Goal: Transaction & Acquisition: Purchase product/service

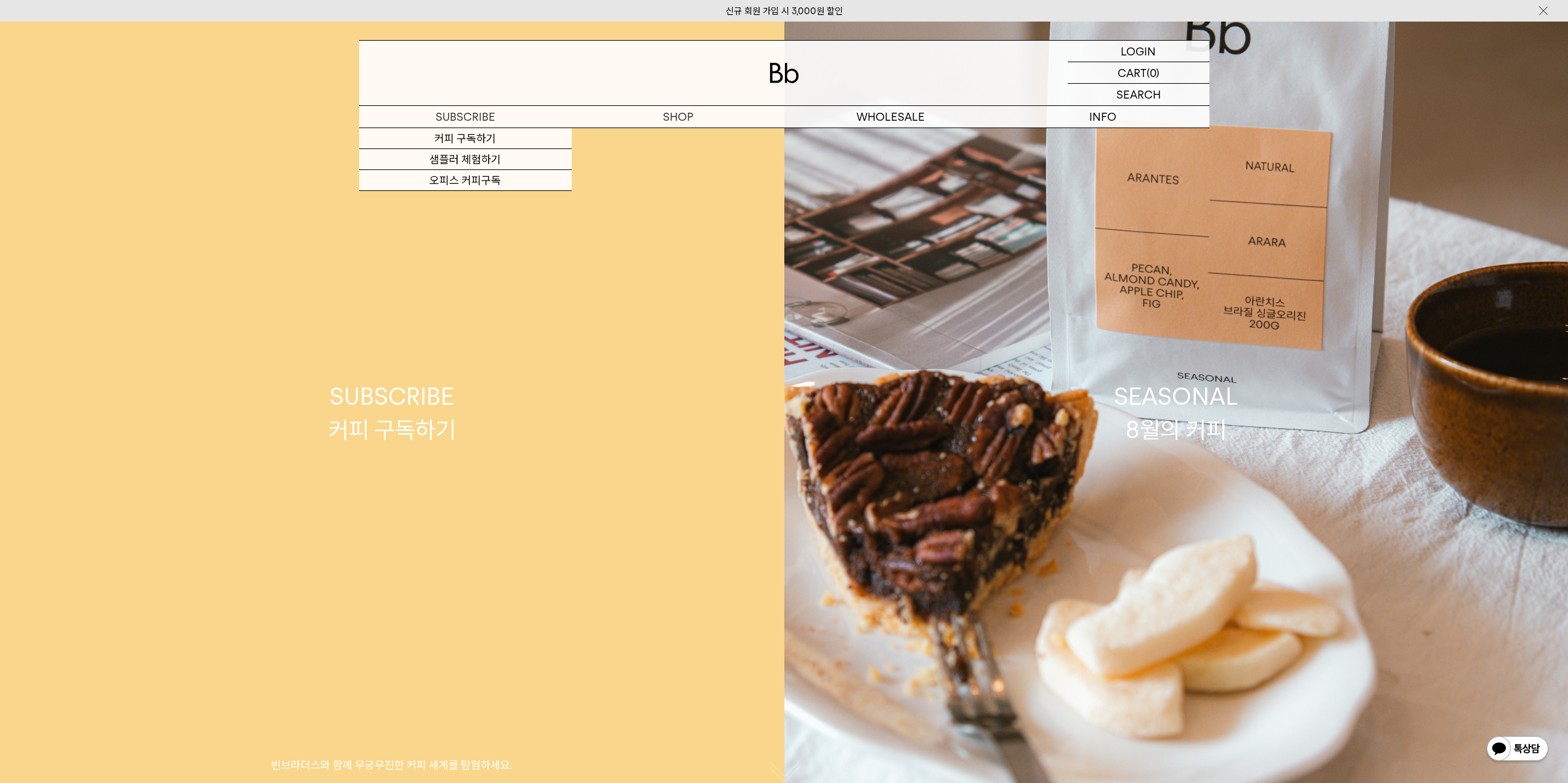
click at [387, 428] on div "SUBSCRIBE 커피 구독하기" at bounding box center [392, 413] width 128 height 65
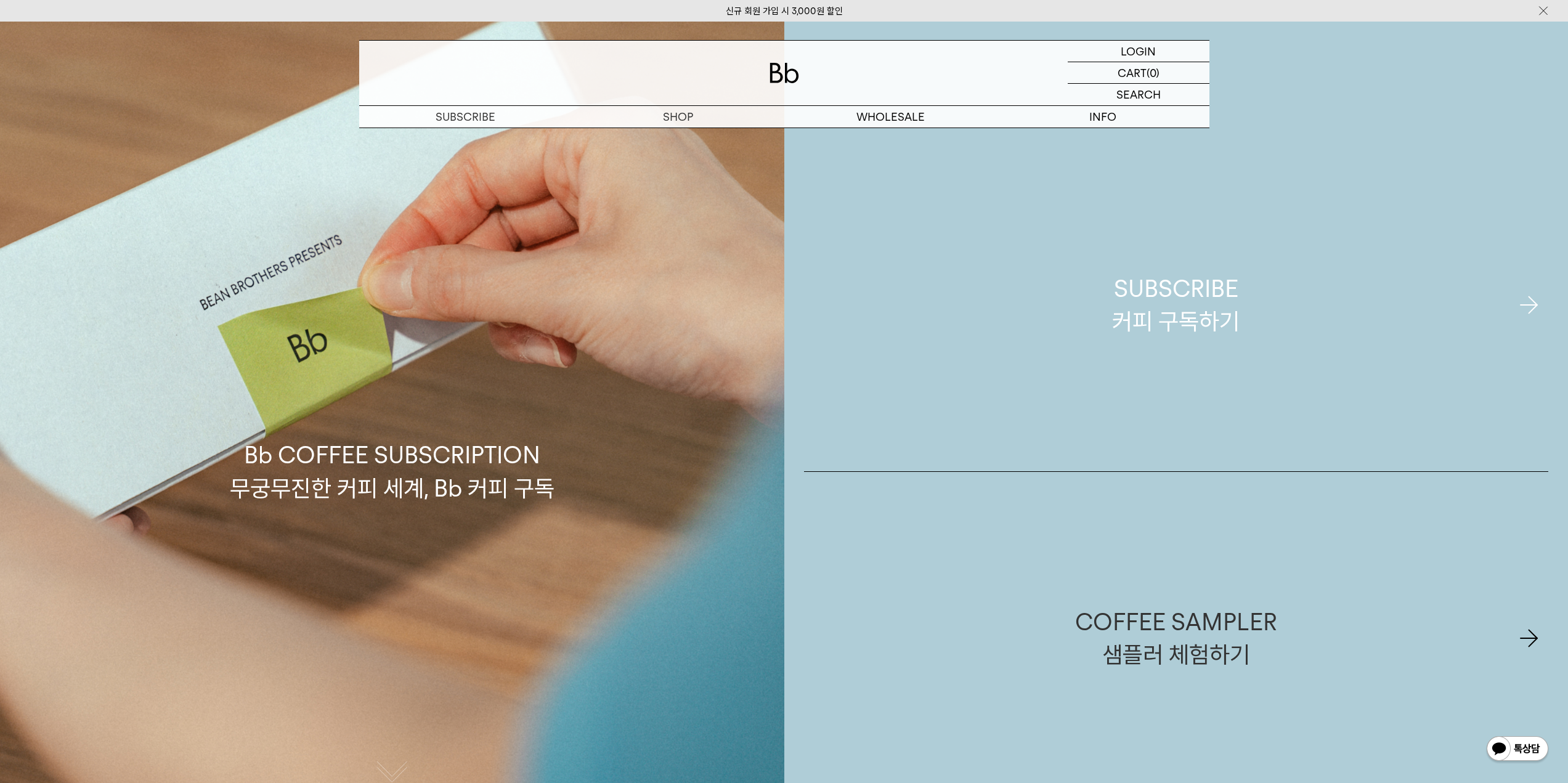
click at [1249, 333] on link "SUBSCRIBE 커피 구독하기" at bounding box center [1176, 305] width 745 height 333
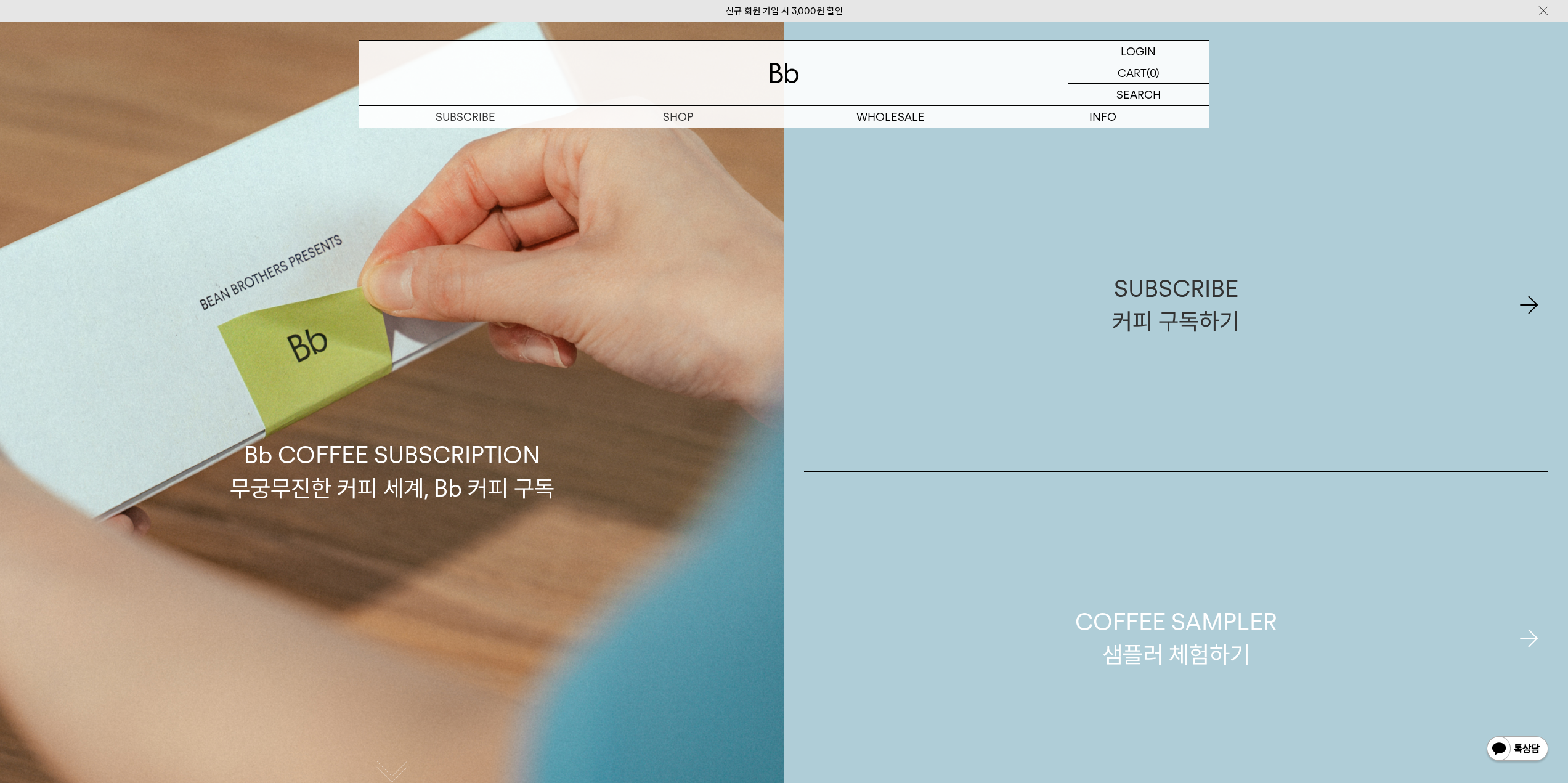
click at [1155, 635] on div "COFFEE SAMPLER 샘플러 체험하기" at bounding box center [1176, 638] width 202 height 65
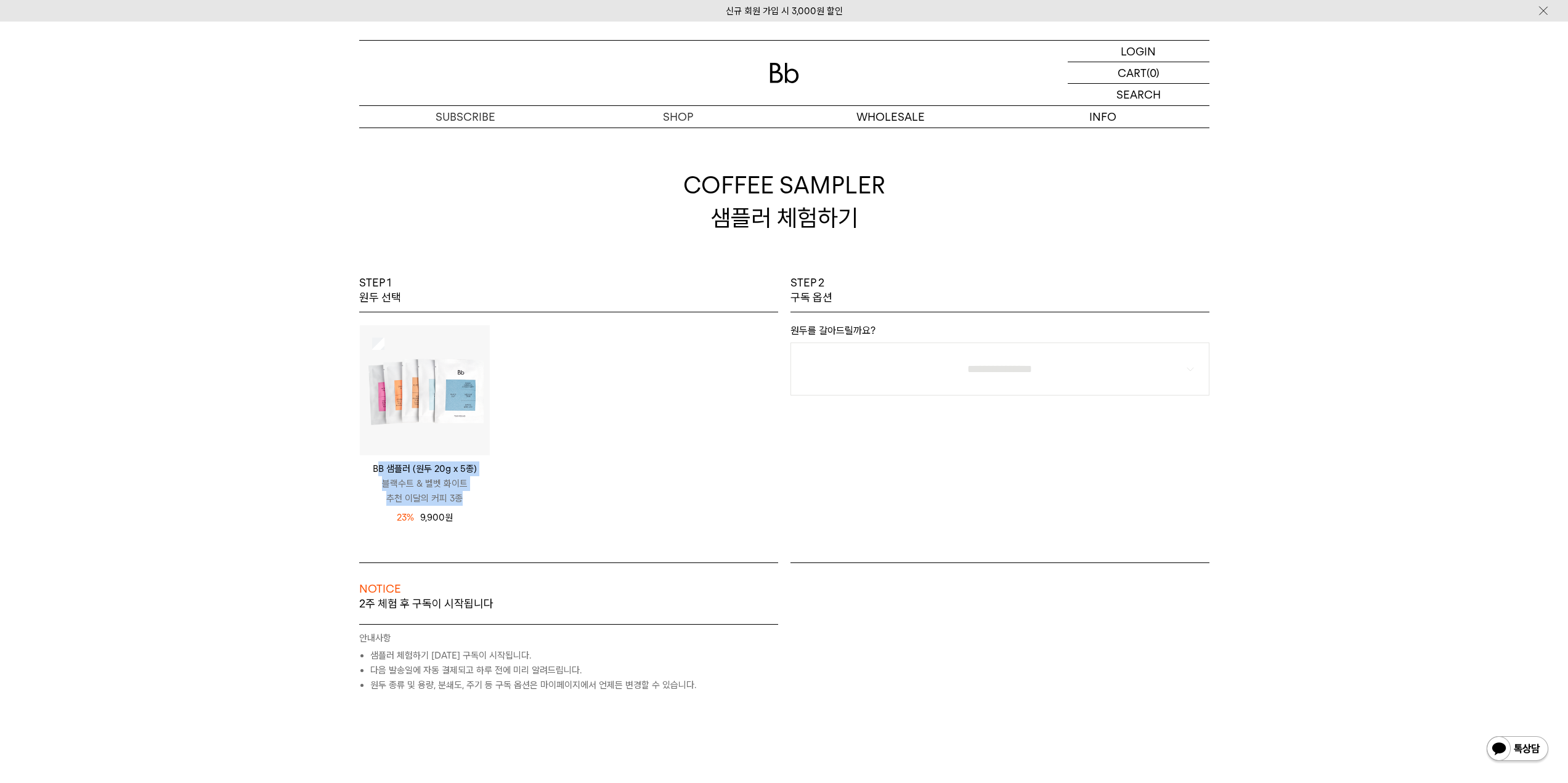
drag, startPoint x: 377, startPoint y: 472, endPoint x: 475, endPoint y: 493, distance: 100.2
click at [475, 493] on div "BB 샘플러 (원두 20g x 5종) 블랙수트 & 벨벳 화이트 추천 이달의 커피 3종" at bounding box center [424, 484] width 130 height 45
click at [486, 506] on div "12,900 원 23% 9,900 원" at bounding box center [424, 515] width 130 height 19
drag, startPoint x: 487, startPoint y: 493, endPoint x: 356, endPoint y: 468, distance: 133.4
click at [356, 468] on div "BB 샘플러 (원두 20g x 5종) 블랙수트 & 벨벳 화이트 추천 이달의 커피 3종 12,900 원 23% 9,900 원" at bounding box center [424, 431] width 143 height 213
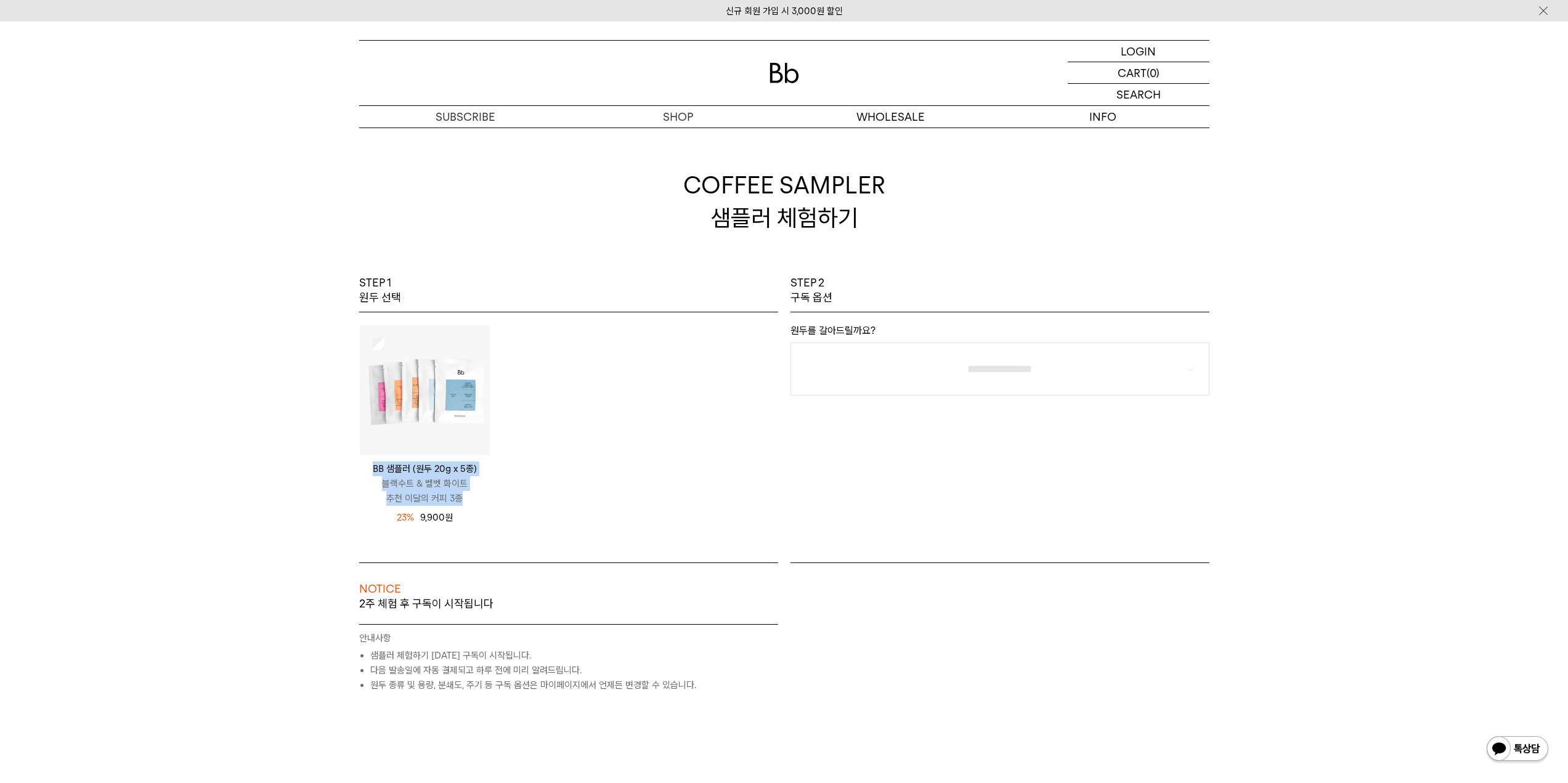
click at [329, 499] on div "STEP 1 원두 선택 BB 샘플러 (원두 20g x 5종) 12,900 **" at bounding box center [784, 546] width 1568 height 540
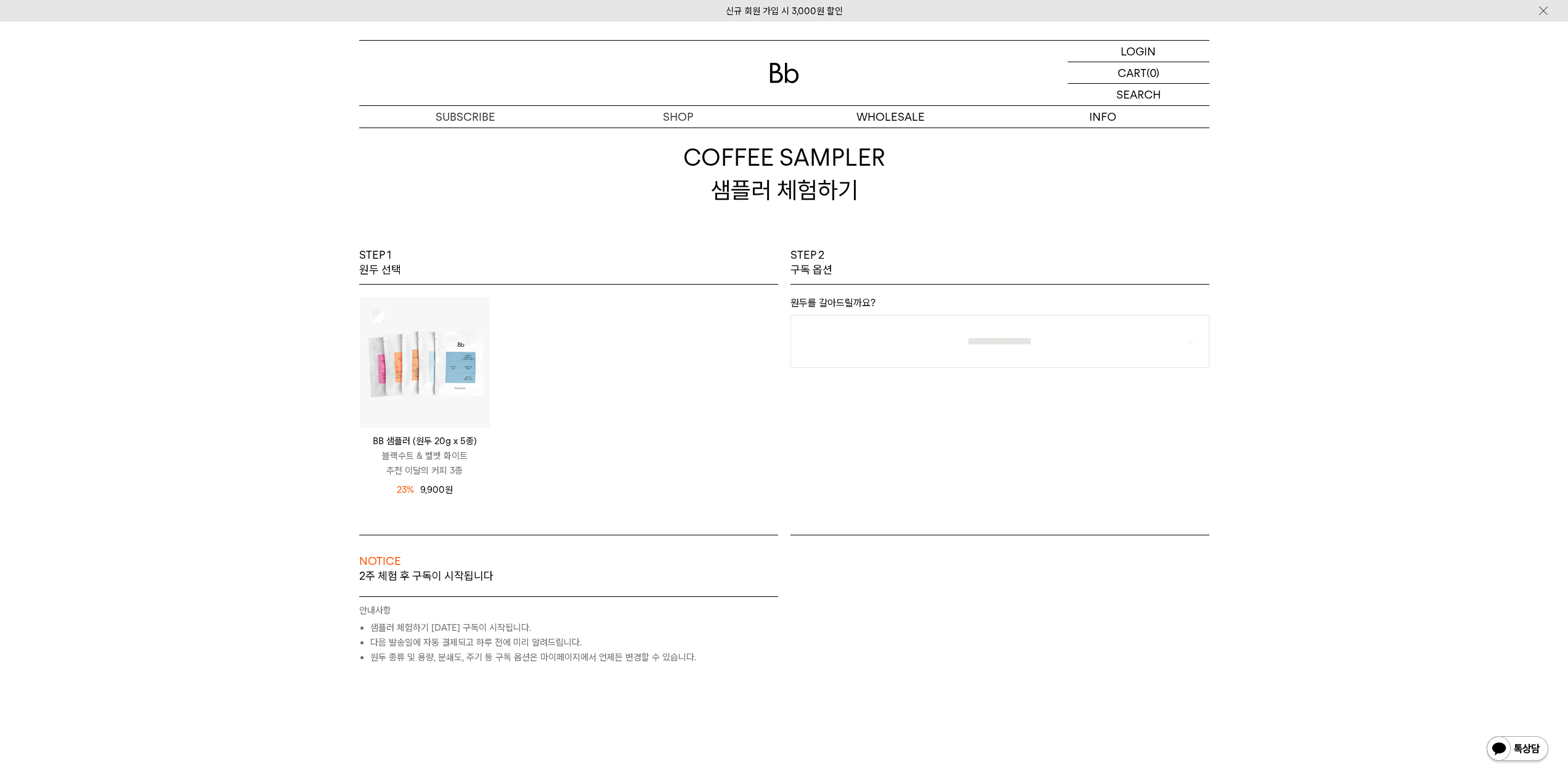
scroll to position [62, 0]
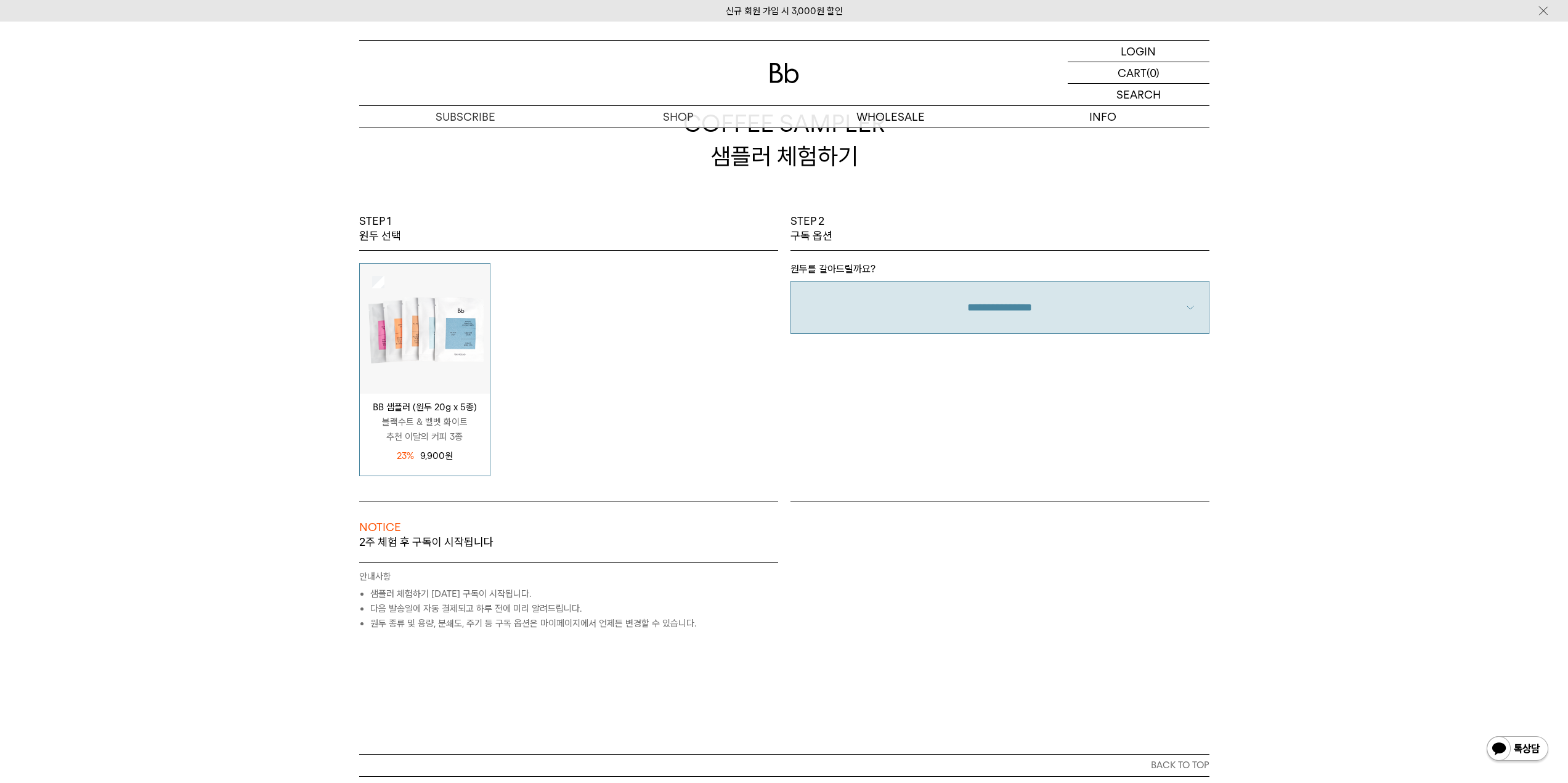
click at [928, 303] on select "**********" at bounding box center [1000, 307] width 419 height 53
select select "**"
click at [790, 281] on select "**********" at bounding box center [1000, 307] width 419 height 53
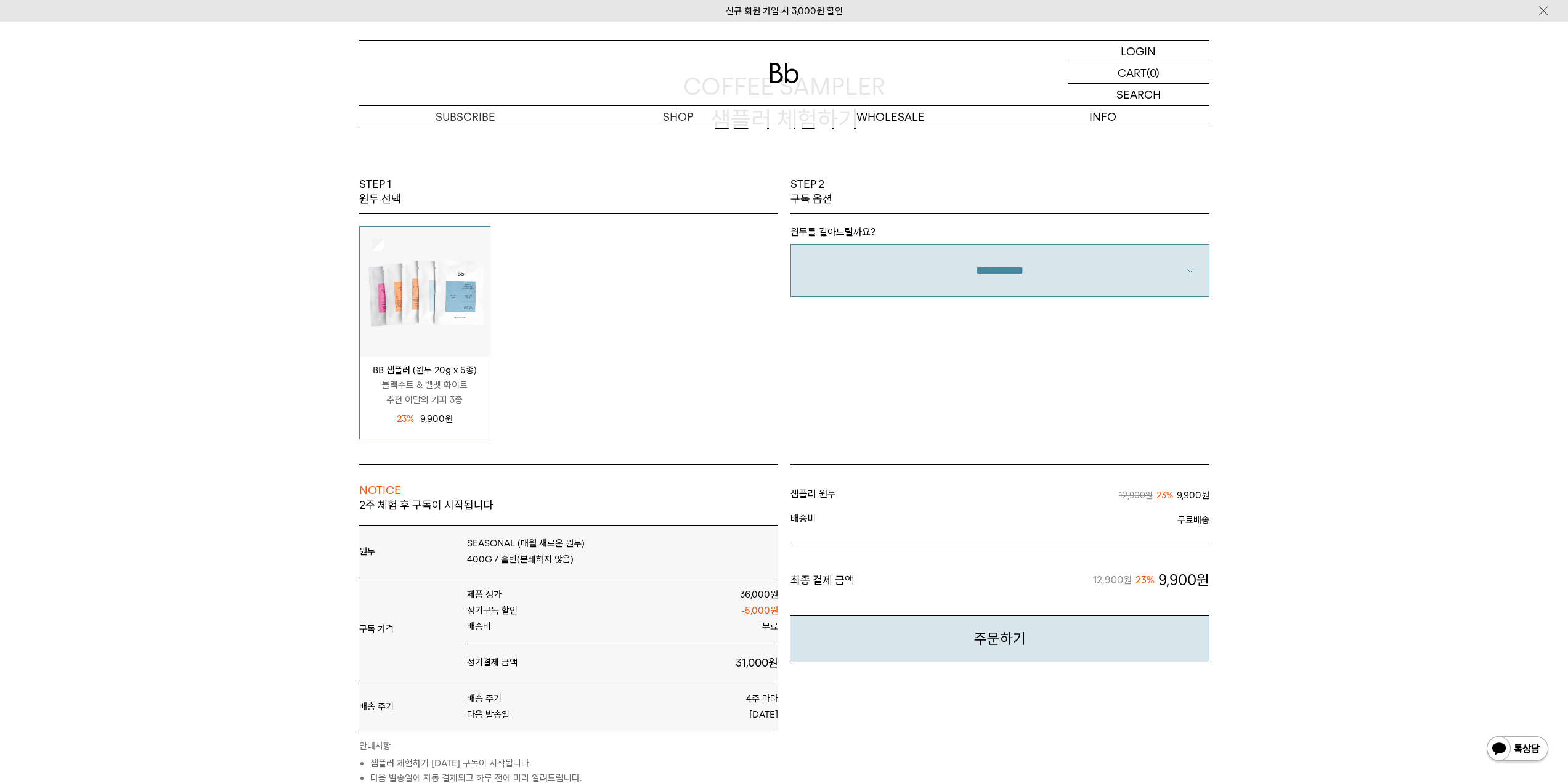
scroll to position [246, 0]
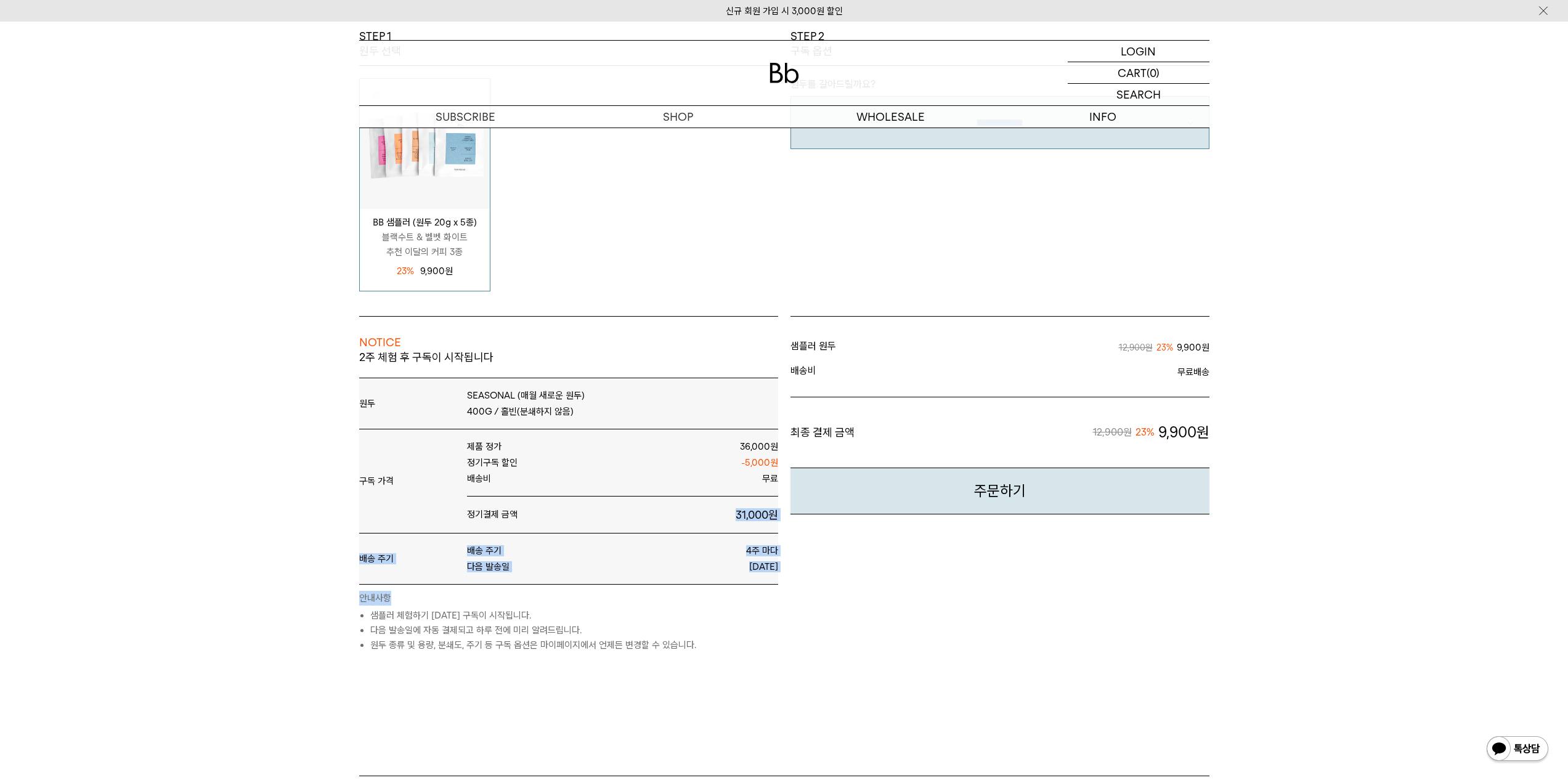
drag, startPoint x: 720, startPoint y: 516, endPoint x: 779, endPoint y: 584, distance: 90.0
click at [779, 584] on div "NOTICE 2주 체험 후 구독이 시작됩니다 원두 SEASONAL (매월 새로운 원두) 400G /" at bounding box center [568, 484] width 431 height 336
click at [771, 662] on div "NOTICE 2주 체험 후 구독이 시작됩니다 원두 SEASONAL (매월 새로운 원두) 400G / 홀빈(분쇄하지 않음) 무료" at bounding box center [784, 546] width 863 height 460
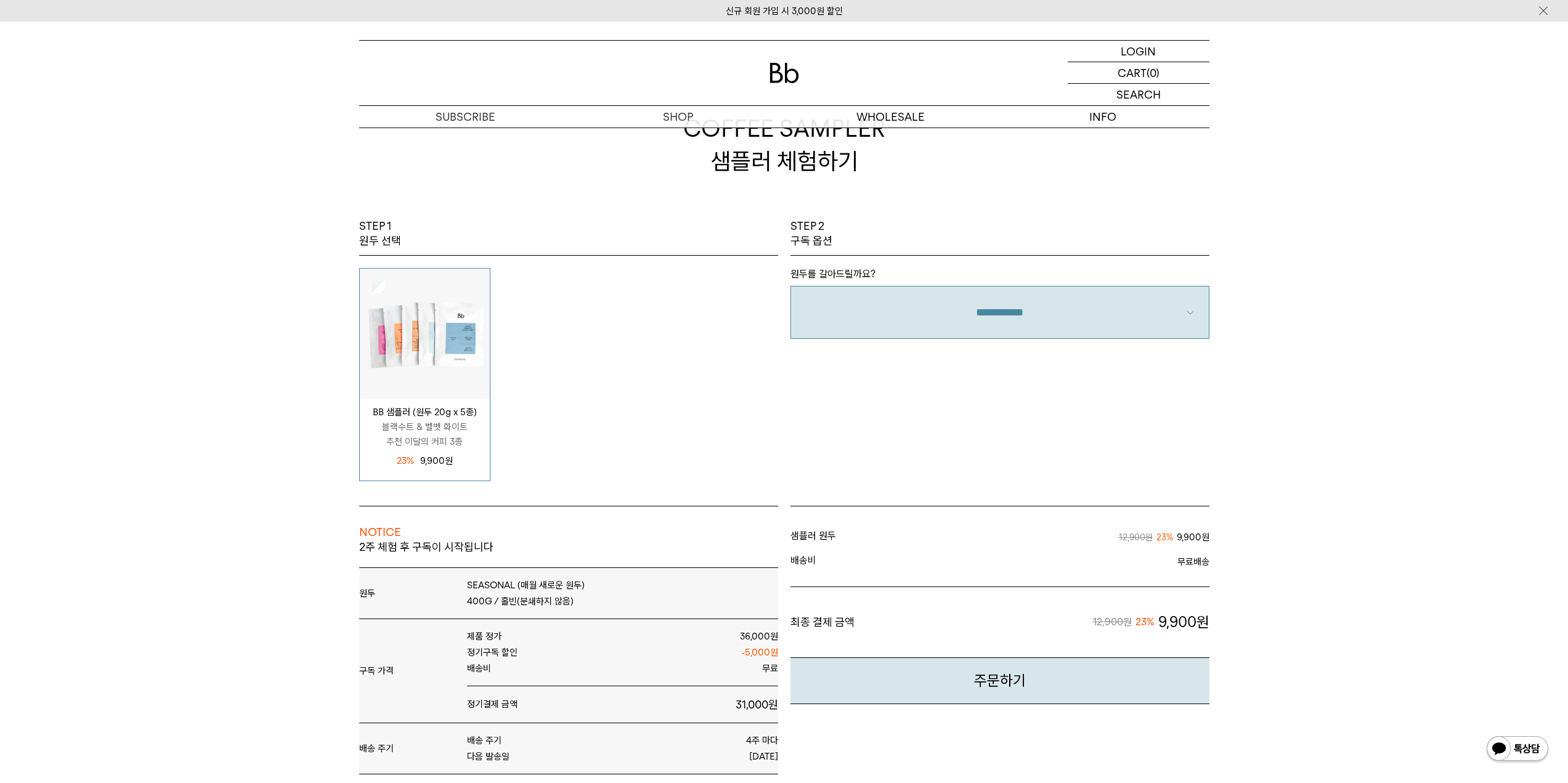
scroll to position [0, 0]
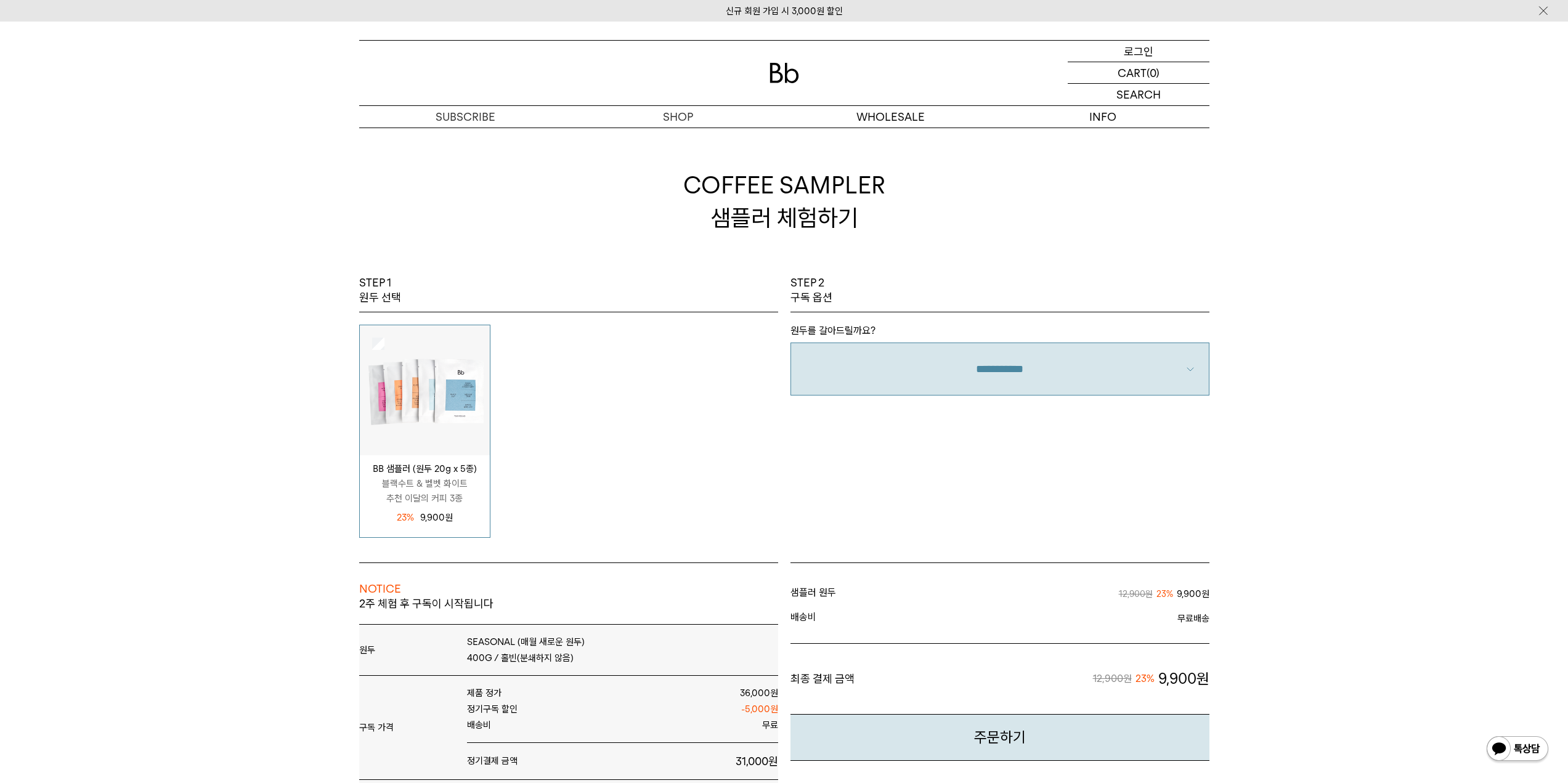
click at [1129, 59] on p "로그인" at bounding box center [1138, 50] width 30 height 21
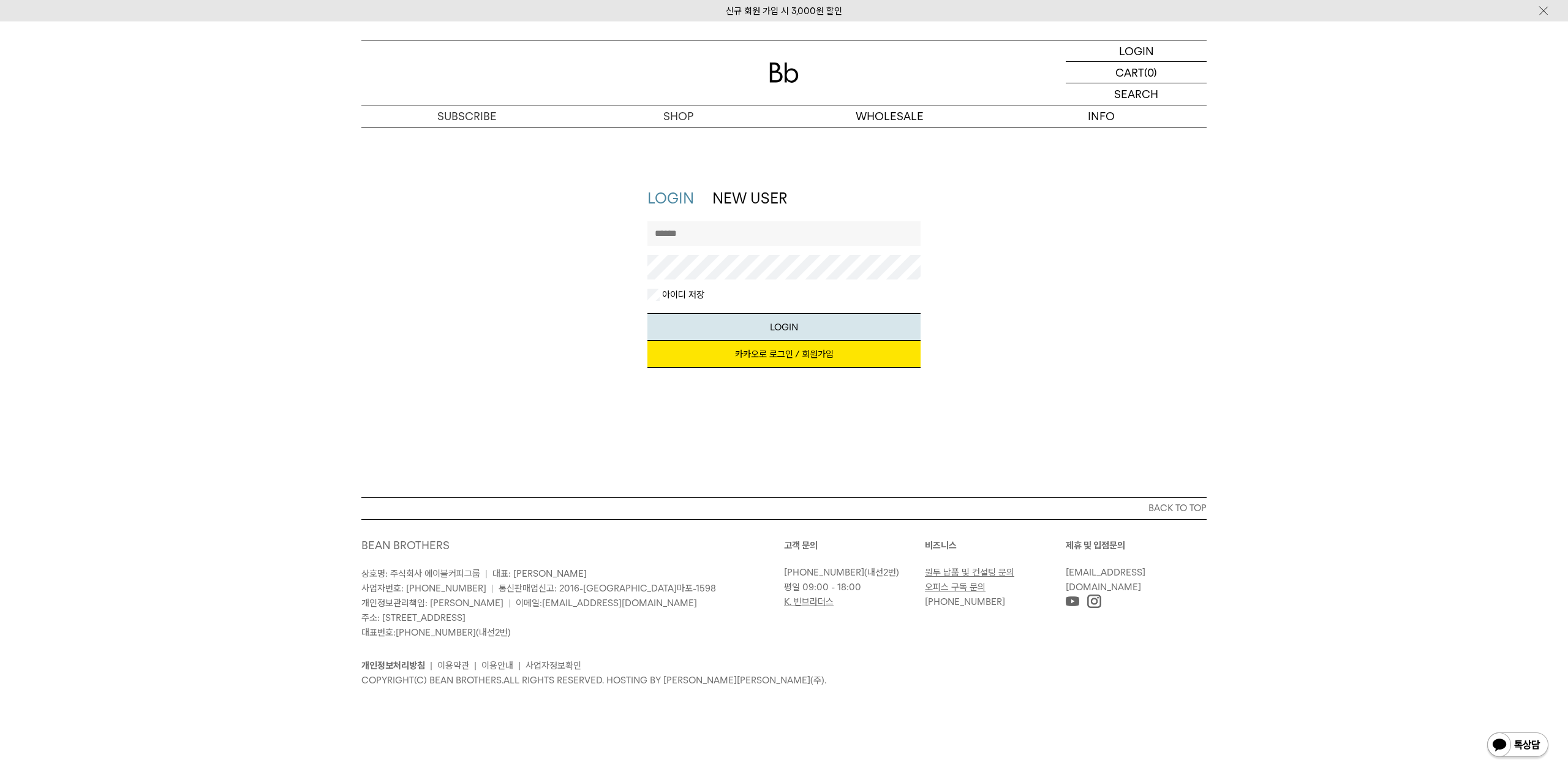
click at [752, 354] on link "카카오로 로그인 / 회원가입" at bounding box center [785, 354] width 274 height 27
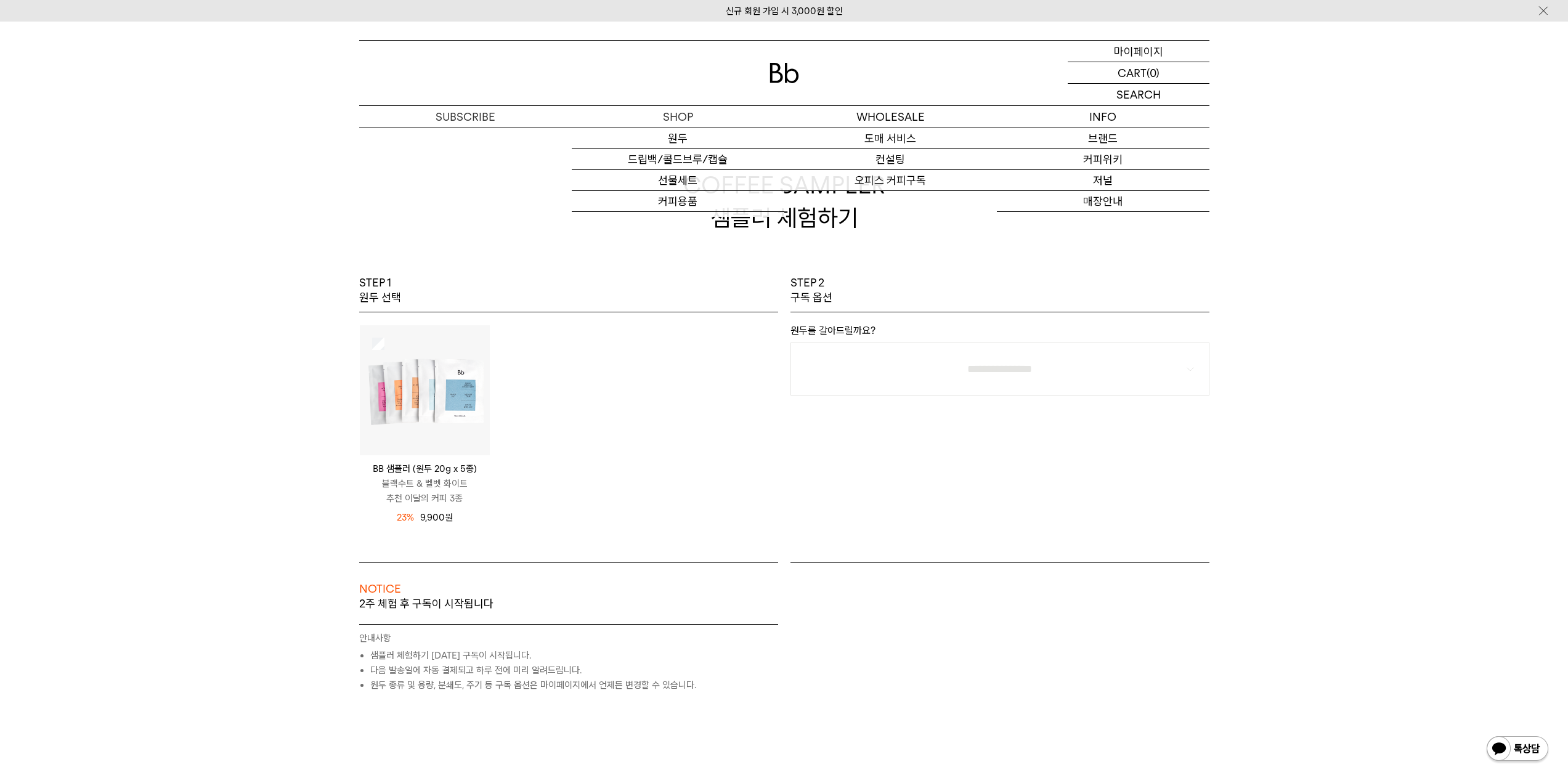
click at [1137, 53] on p "마이페이지" at bounding box center [1138, 50] width 49 height 21
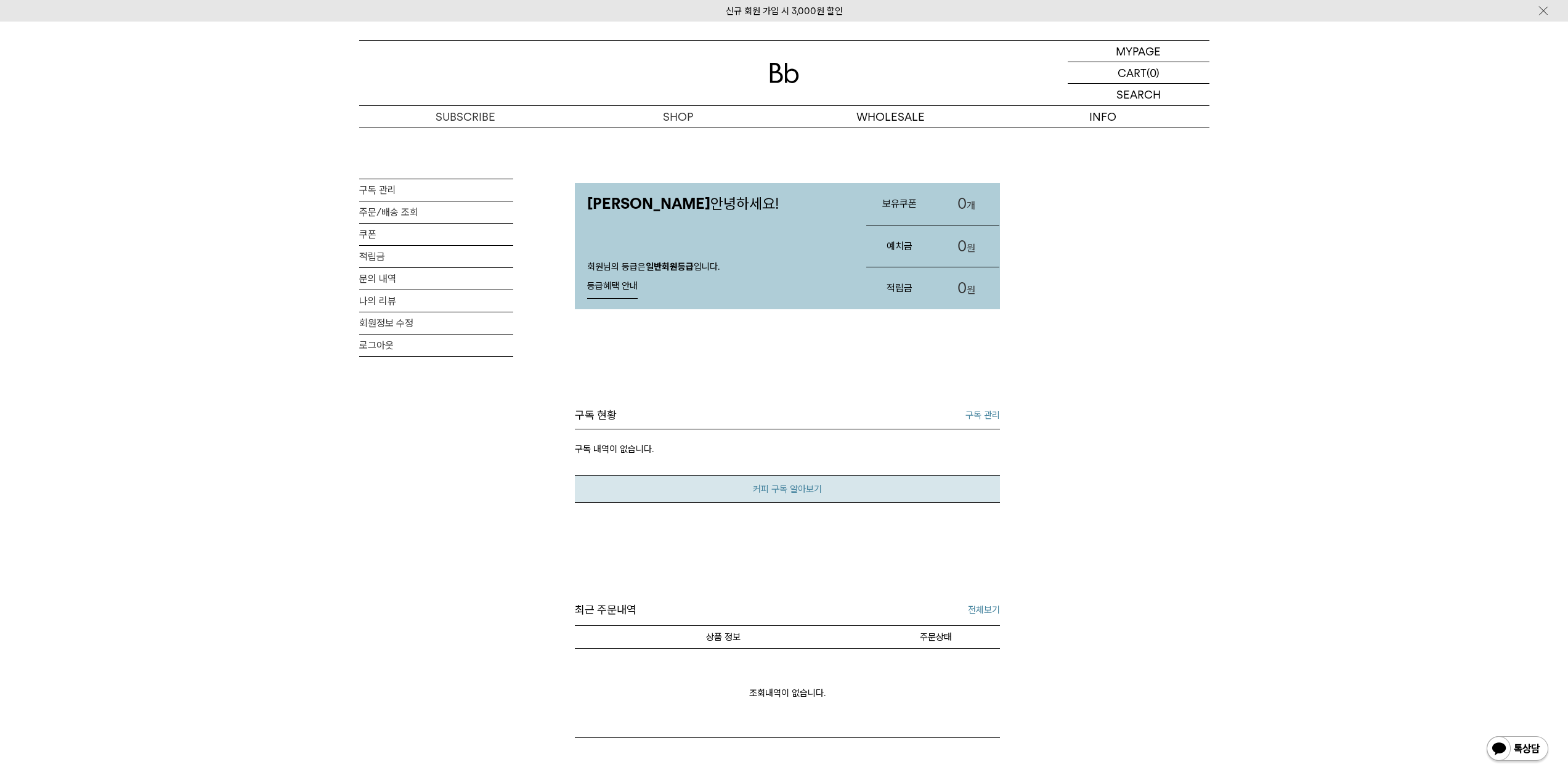
click at [749, 493] on link "커피 구독 알아보기" at bounding box center [787, 489] width 425 height 28
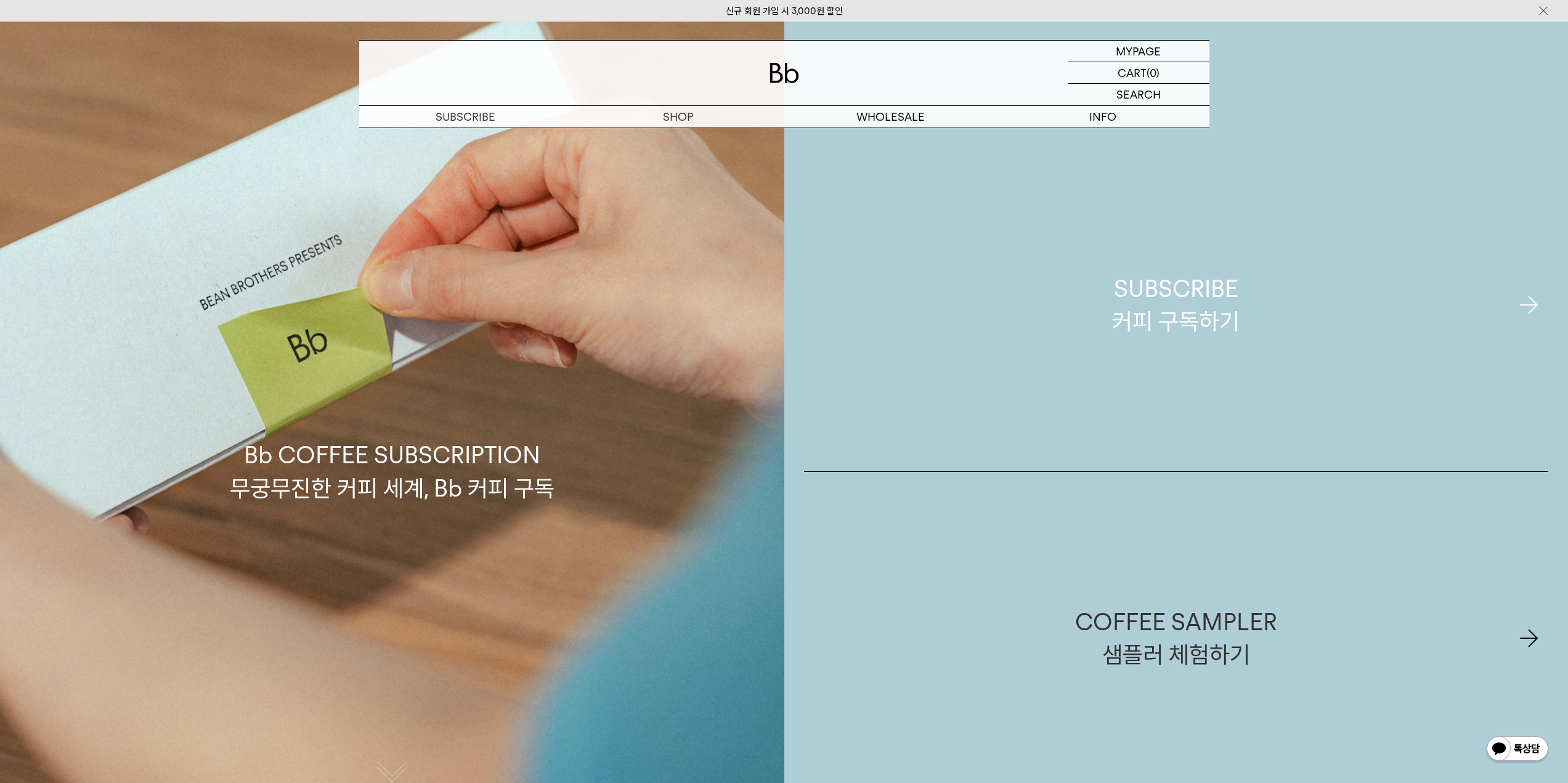
click at [1239, 353] on link "SUBSCRIBE 커피 구독하기" at bounding box center [1176, 305] width 745 height 333
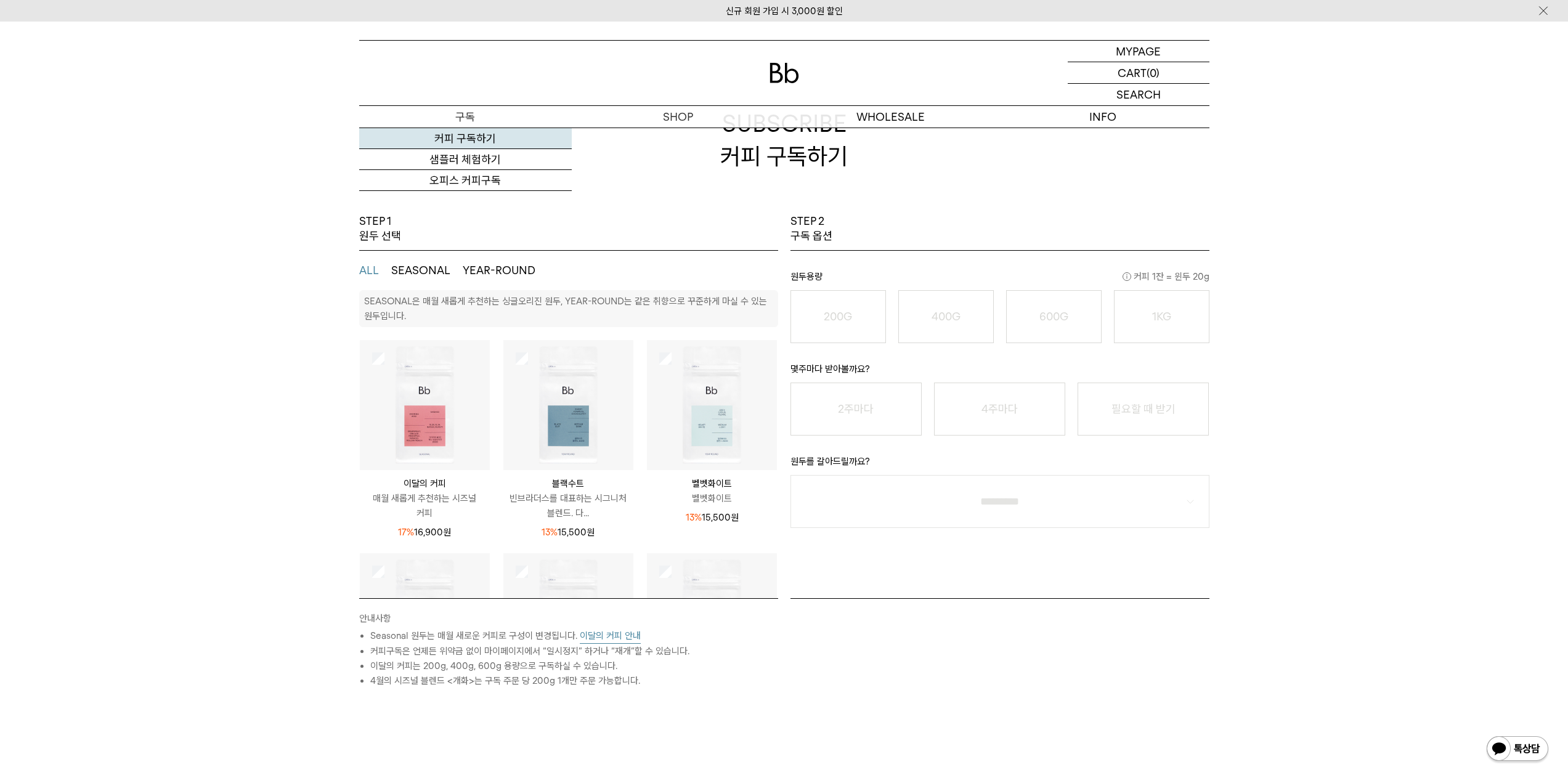
click at [478, 139] on link "커피 구독하기" at bounding box center [465, 138] width 213 height 21
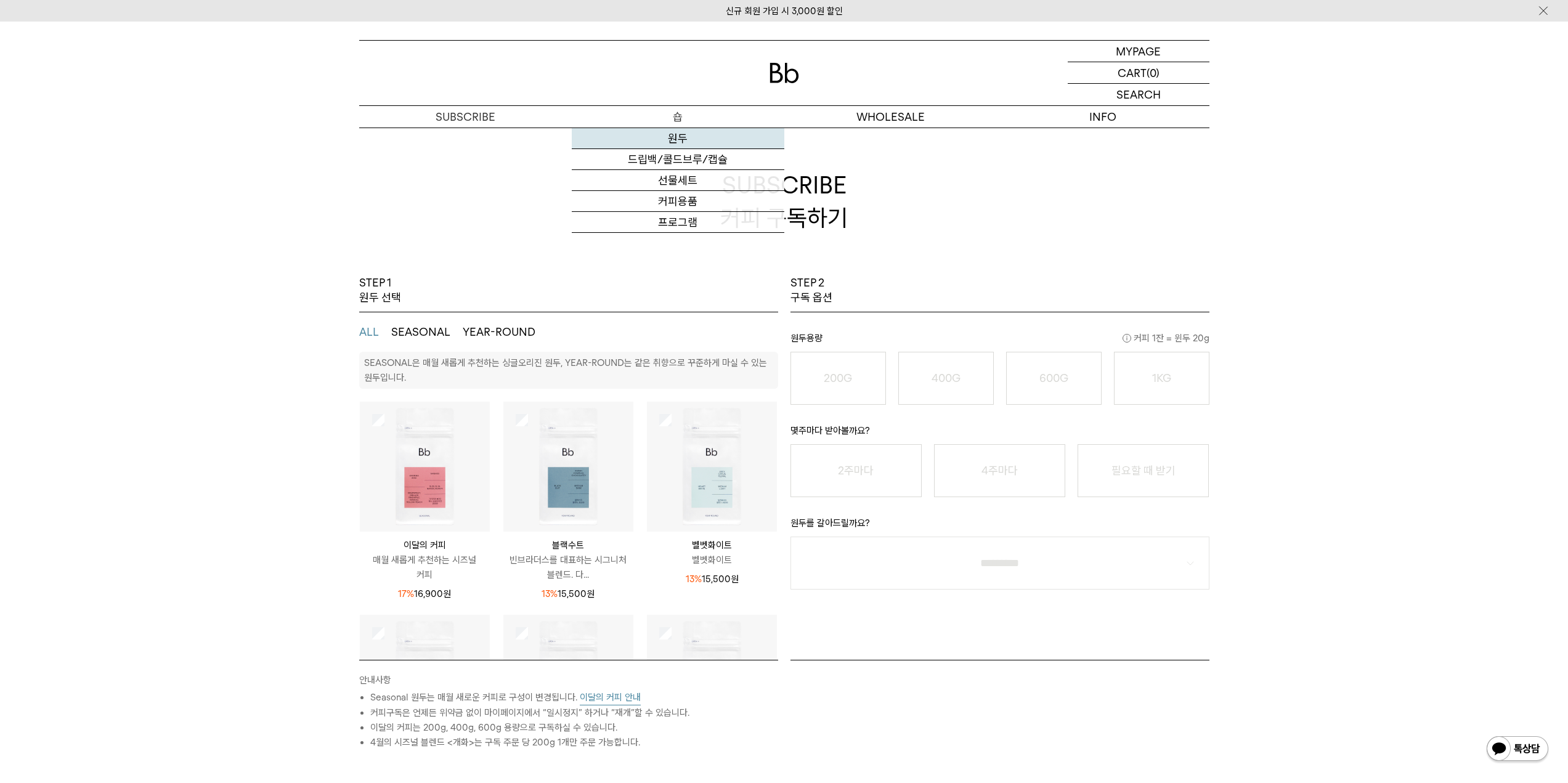
click at [695, 145] on link "원두" at bounding box center [678, 138] width 213 height 21
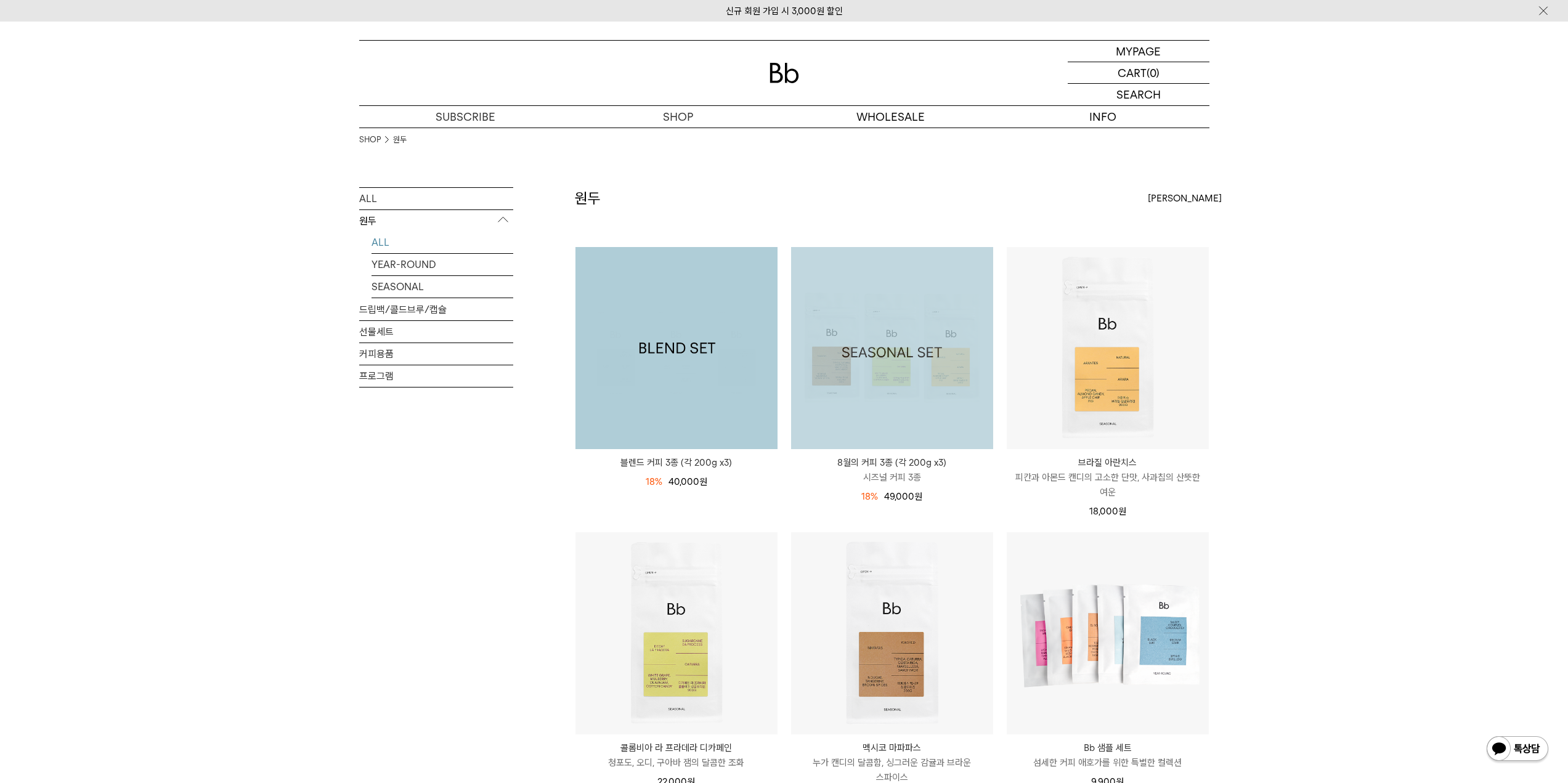
click at [875, 339] on img at bounding box center [892, 348] width 202 height 202
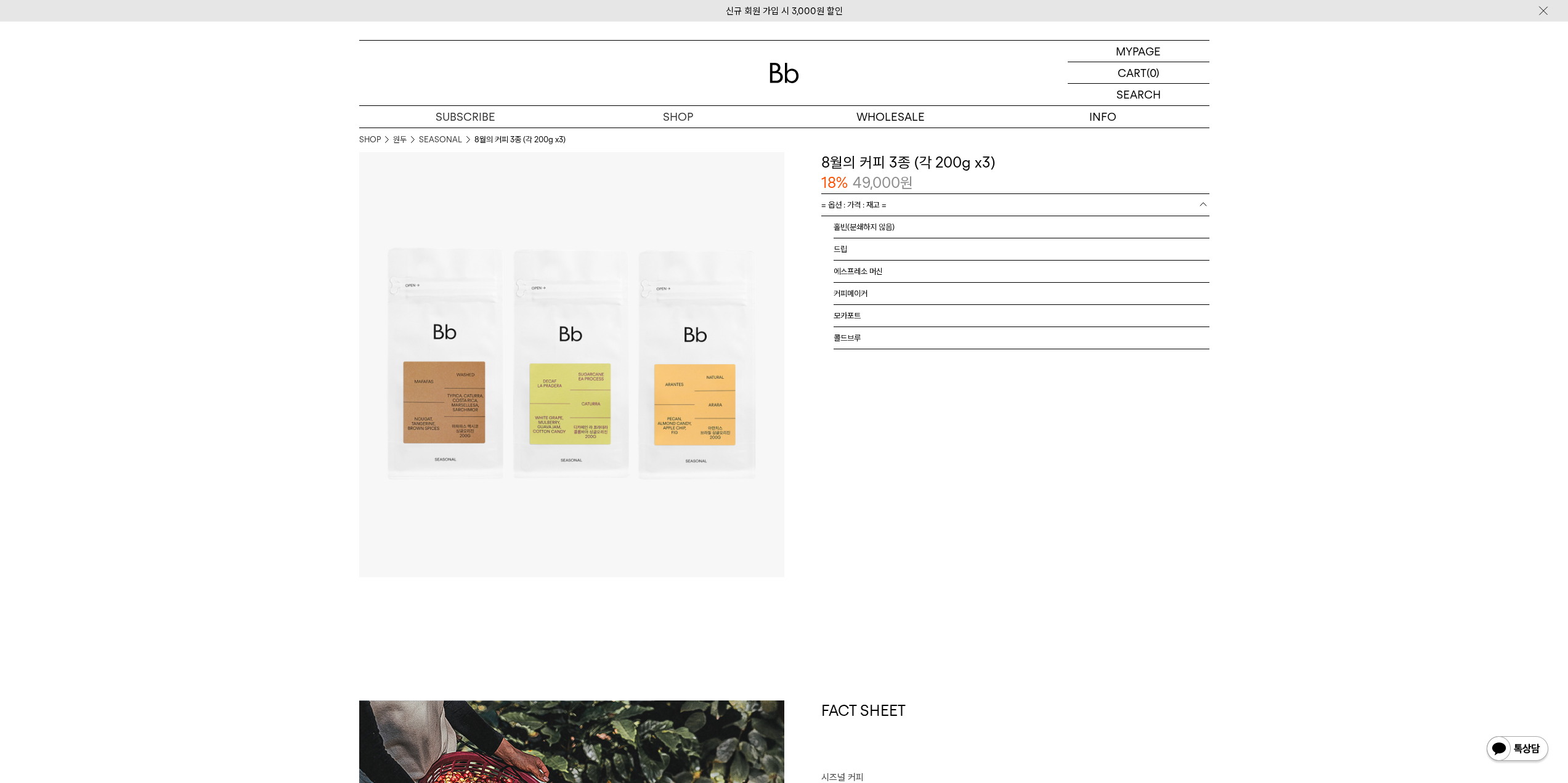
click at [1007, 195] on link "= 옵션 : 가격 : 재고 =" at bounding box center [1016, 205] width 388 height 21
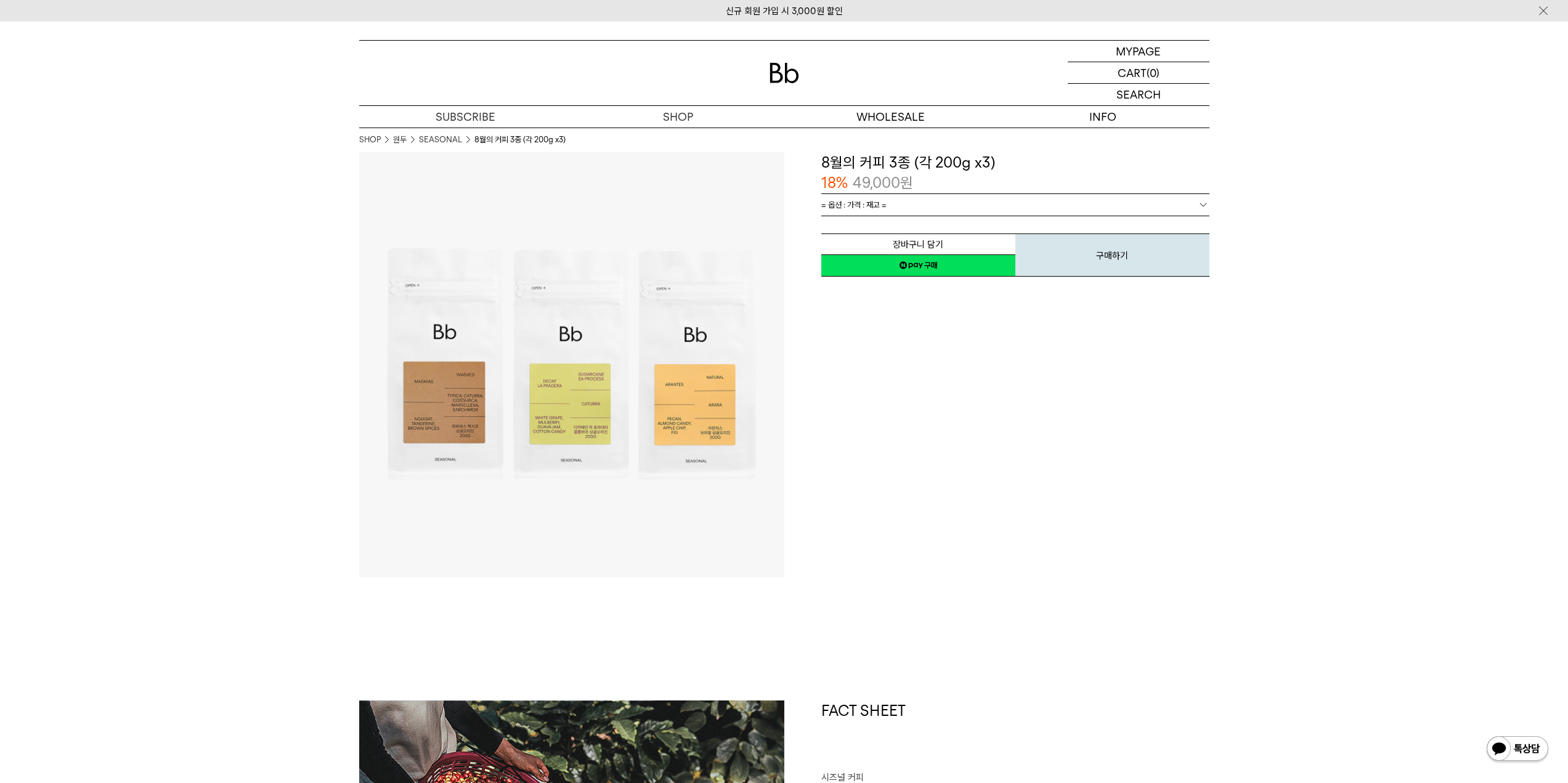
click at [1004, 197] on link "= 옵션 : 가격 : 재고 =" at bounding box center [1016, 205] width 388 height 21
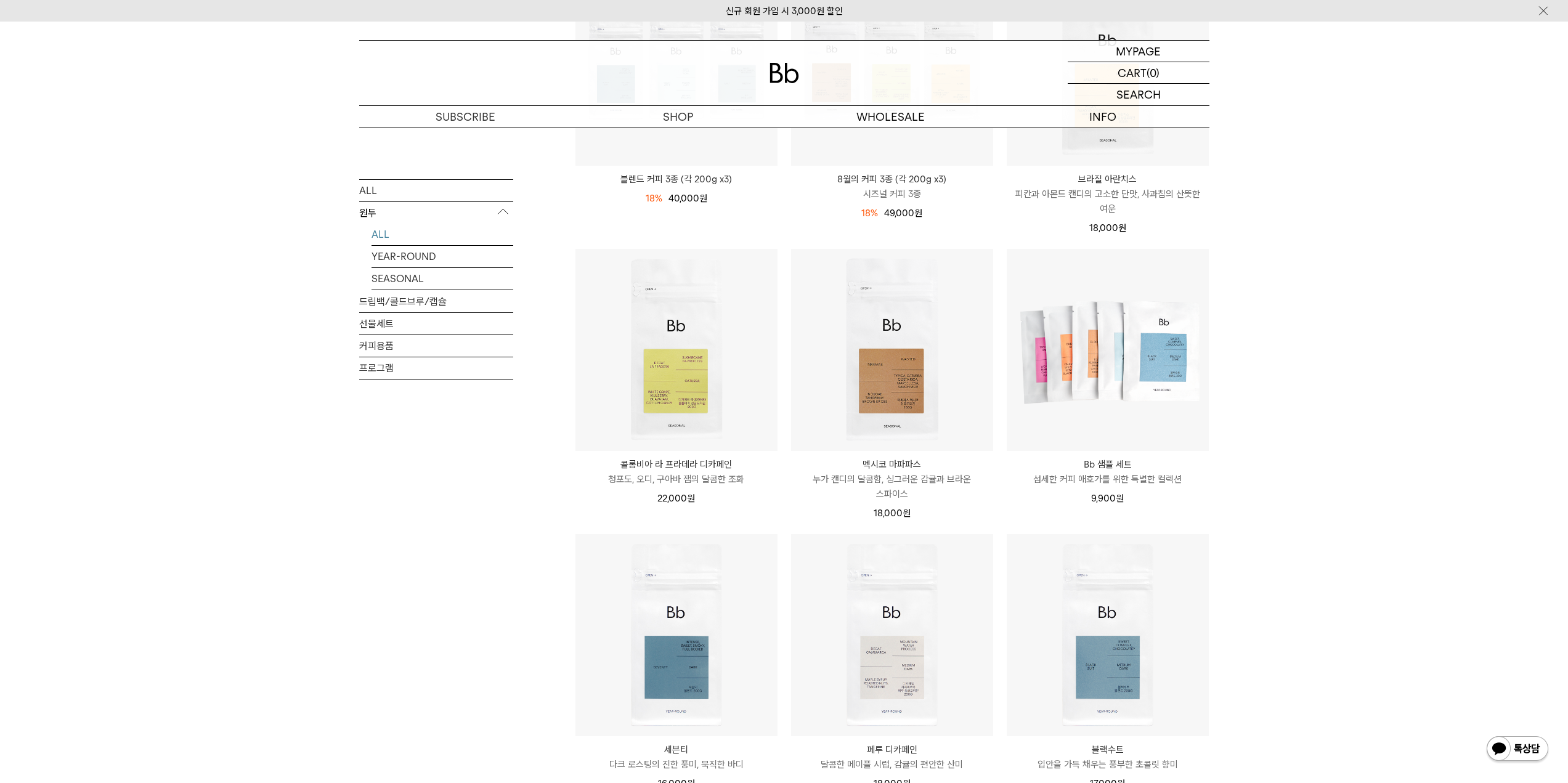
scroll to position [246, 0]
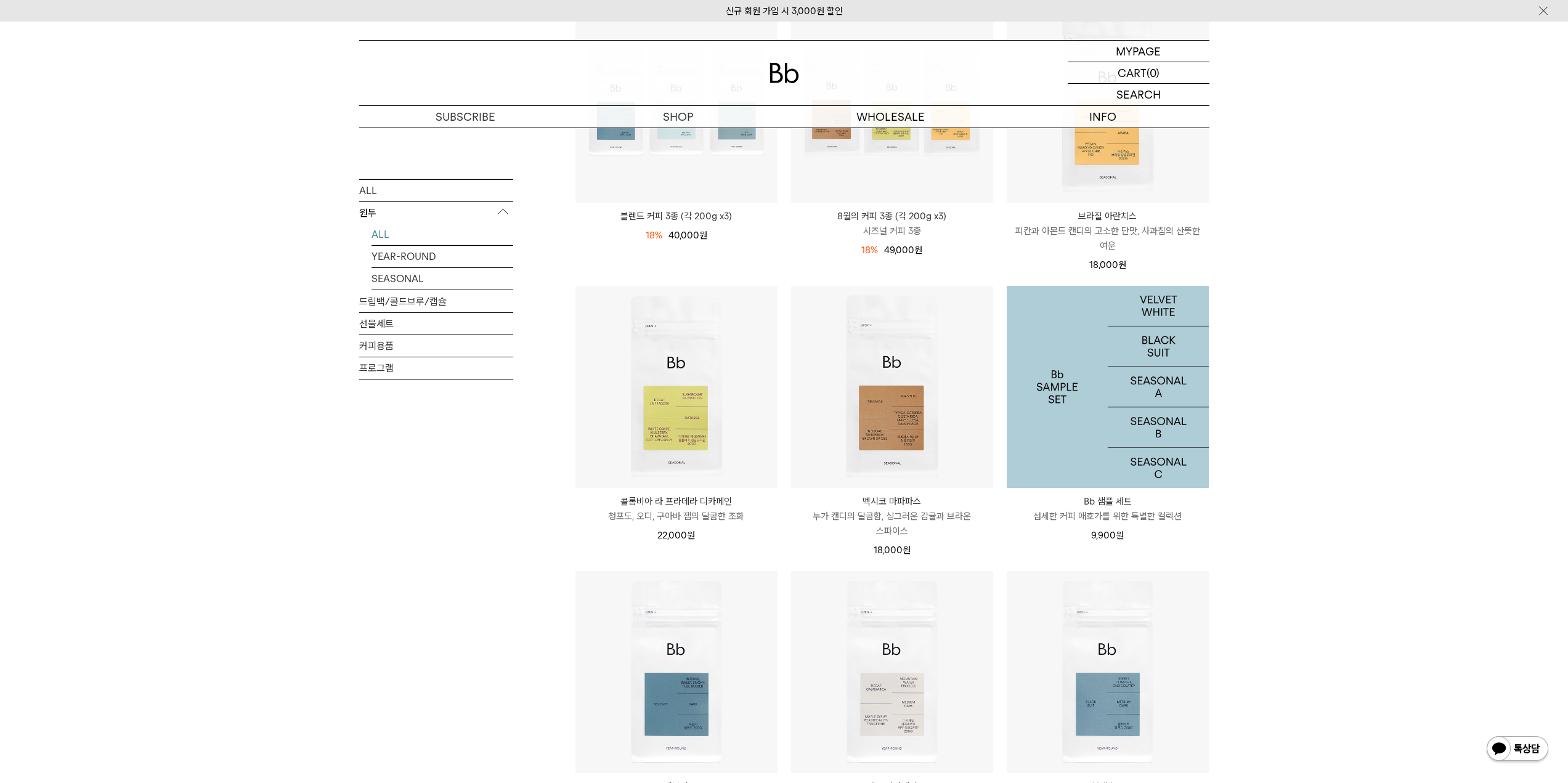
click at [1061, 458] on img at bounding box center [1108, 387] width 202 height 202
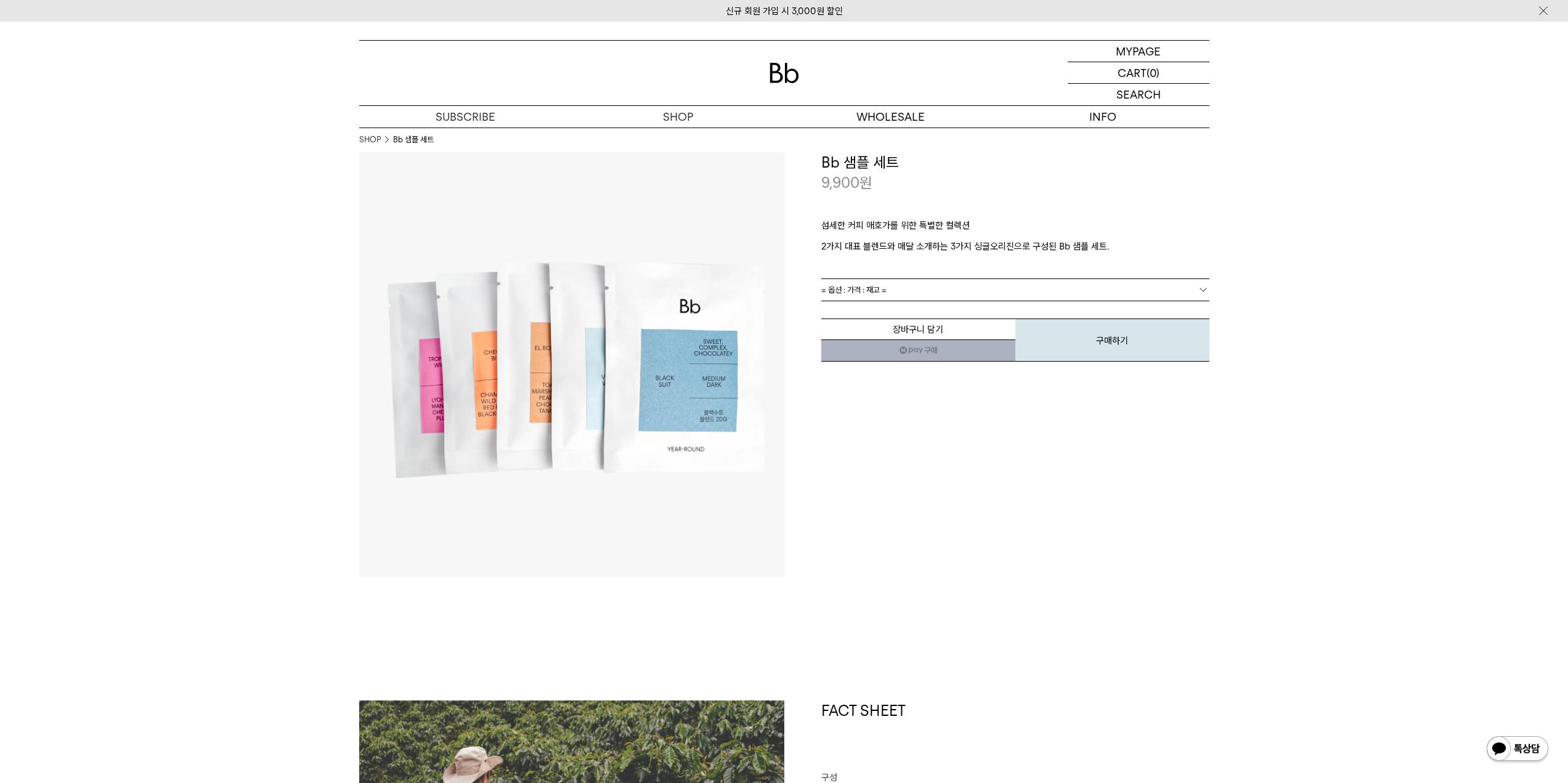
click at [946, 295] on link "= 옵션 : 가격 : 재고 =" at bounding box center [1016, 290] width 388 height 21
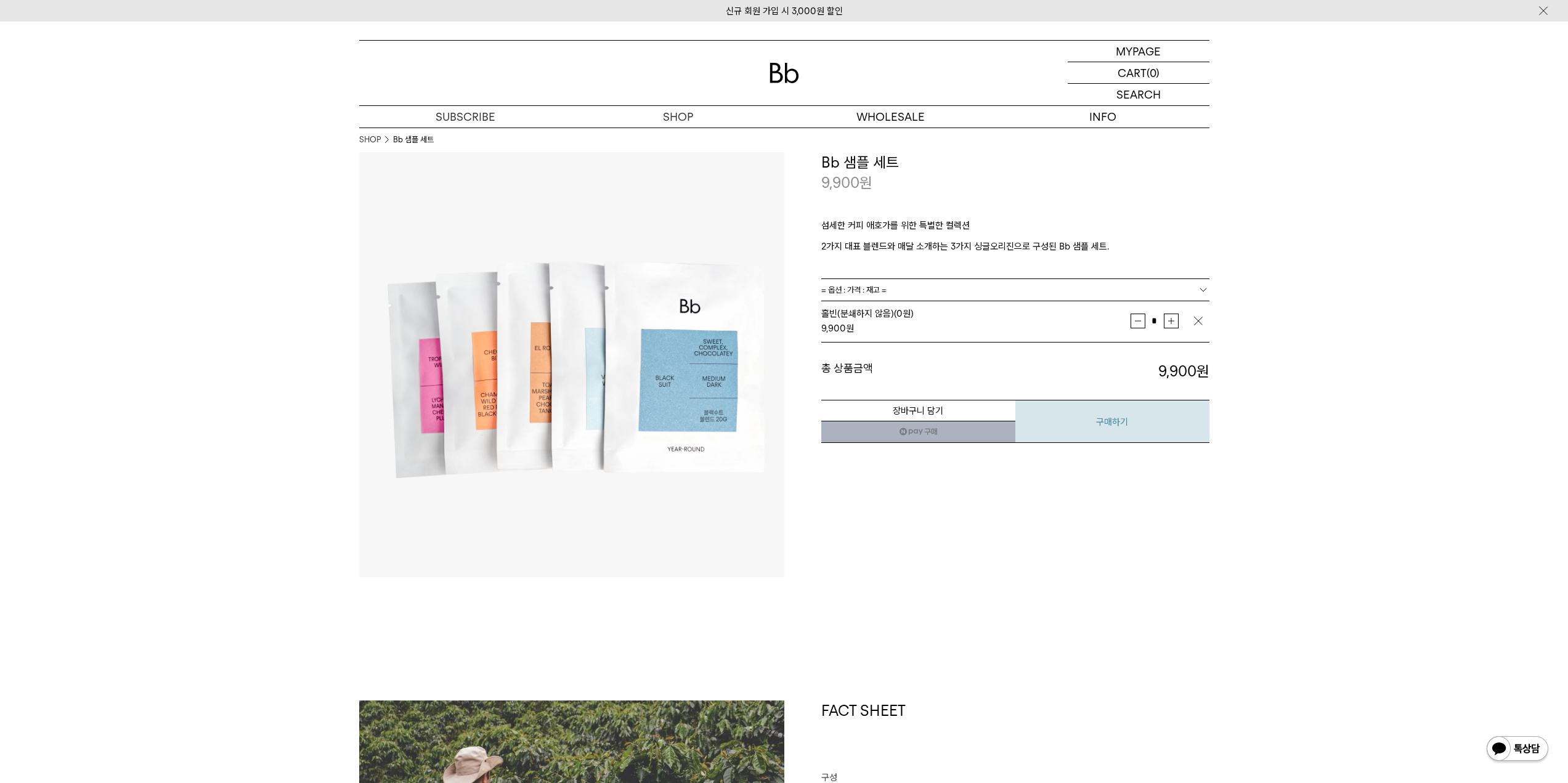
click at [1078, 430] on button "구매하기" at bounding box center [1112, 421] width 194 height 43
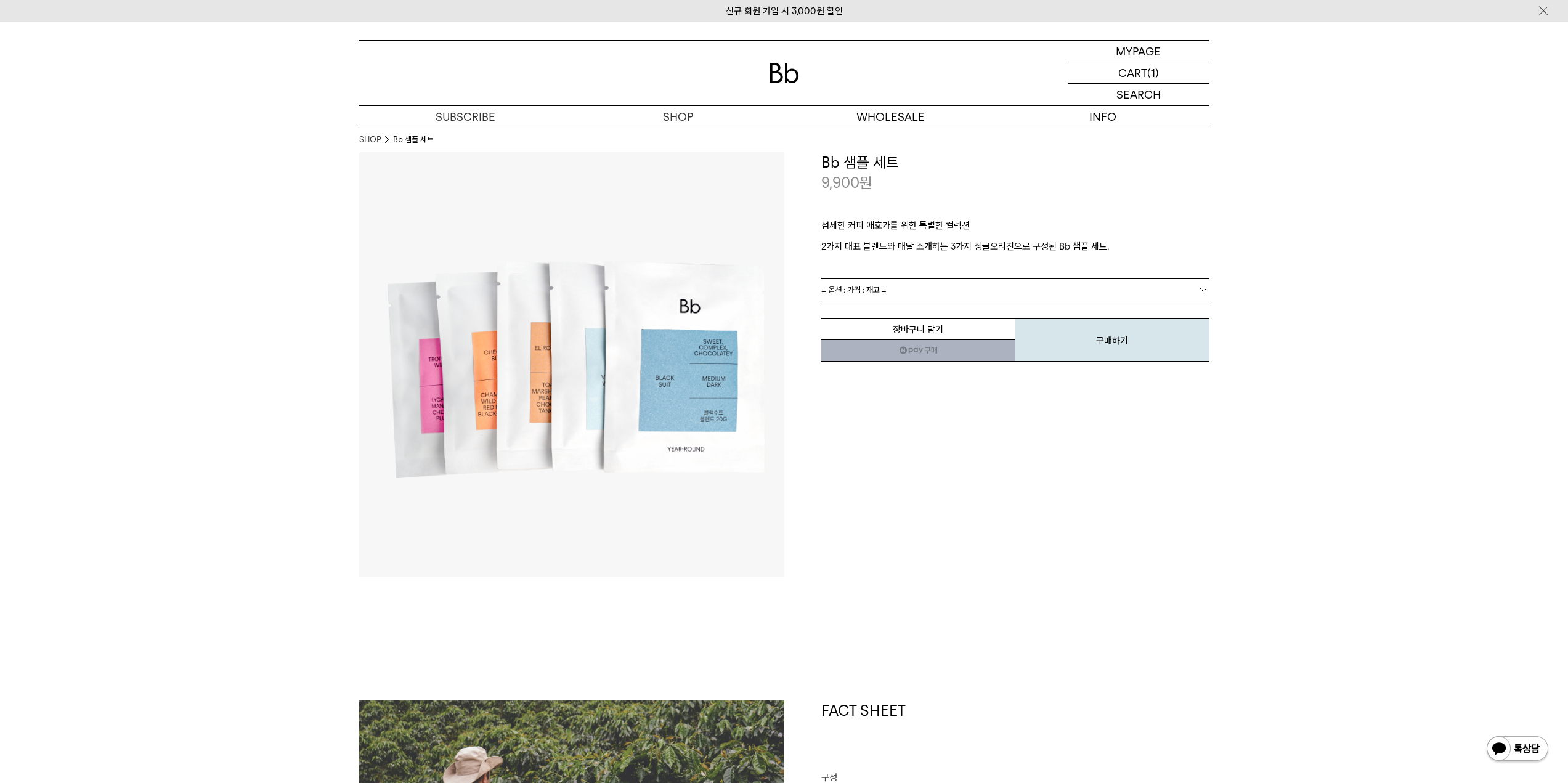
click at [947, 287] on link "= 옵션 : 가격 : 재고 =" at bounding box center [1016, 290] width 388 height 21
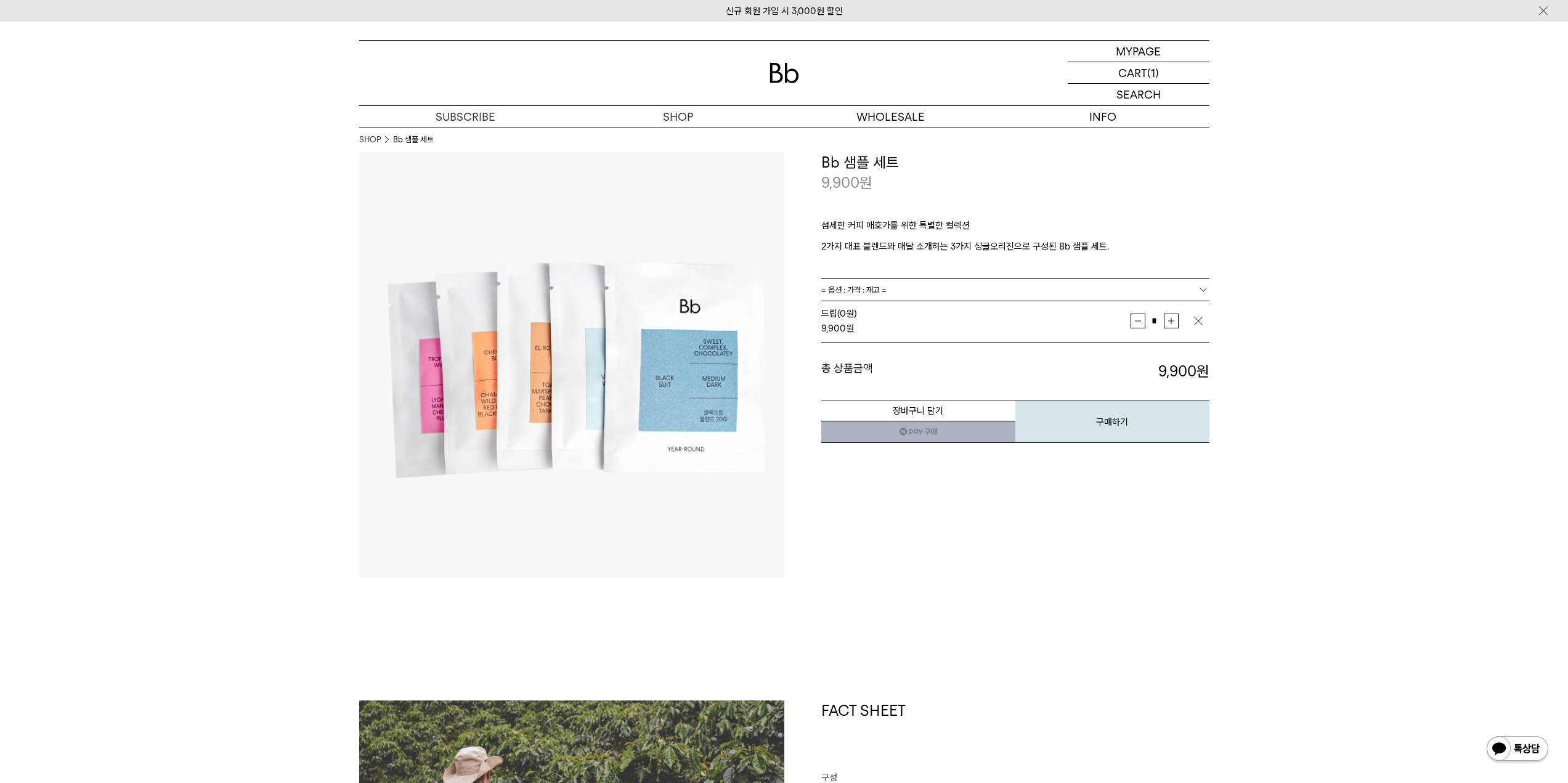
click at [1047, 486] on div "**********" at bounding box center [996, 364] width 425 height 425
click at [1091, 422] on button "구매하기" at bounding box center [1112, 421] width 194 height 43
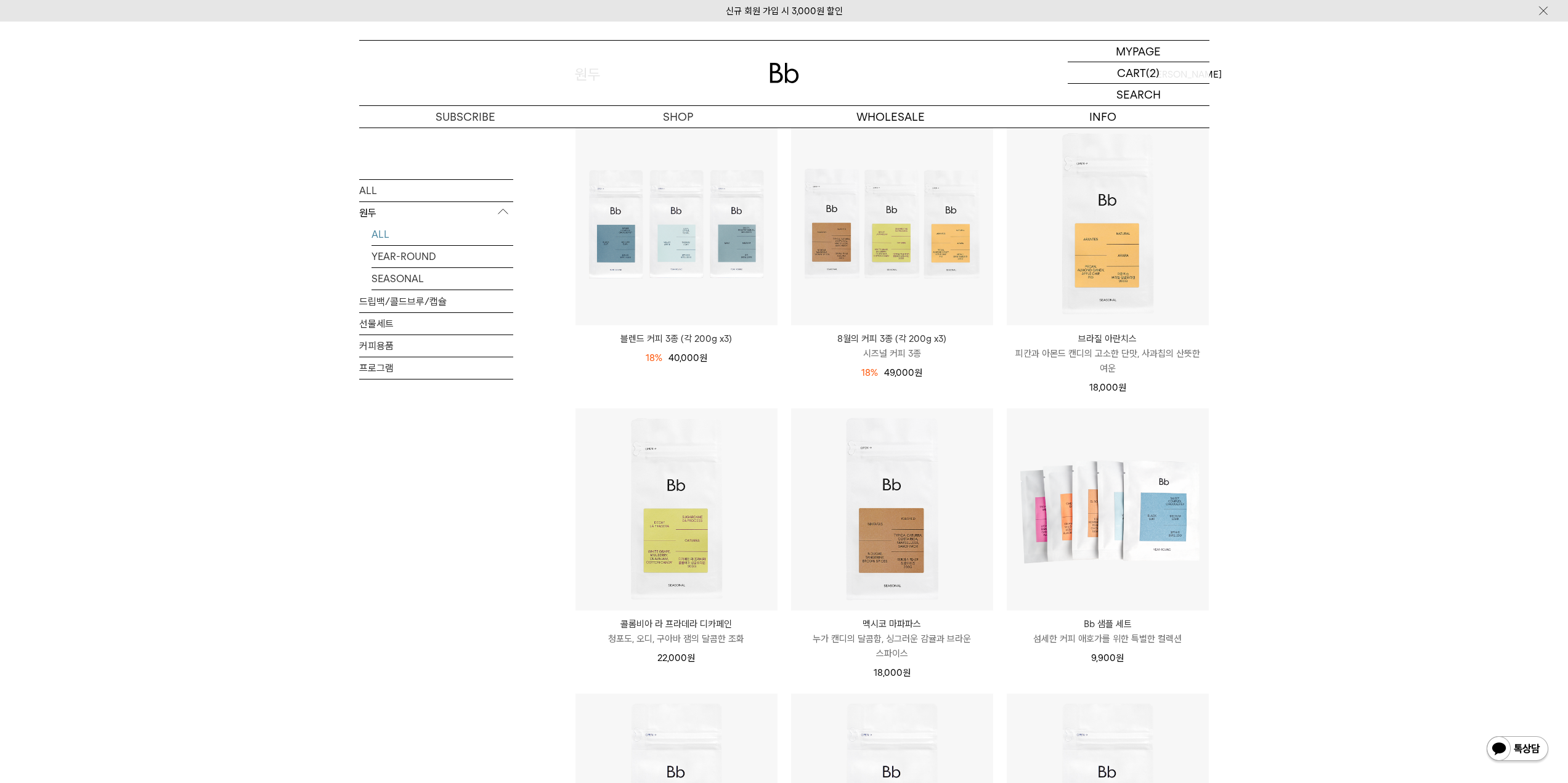
scroll to position [123, 0]
